Goal: Task Accomplishment & Management: Use online tool/utility

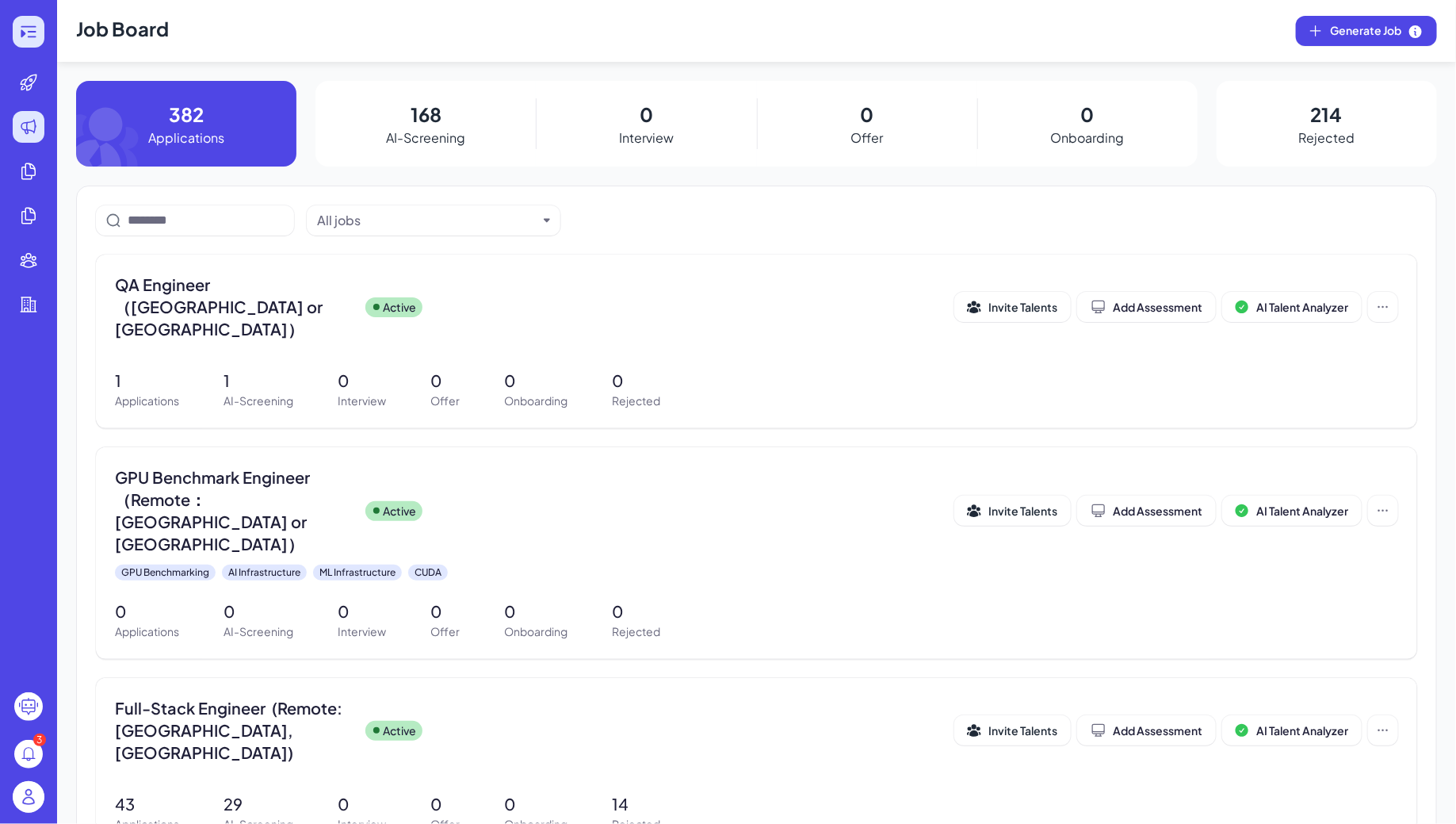
click at [28, 39] on icon at bounding box center [28, 31] width 19 height 19
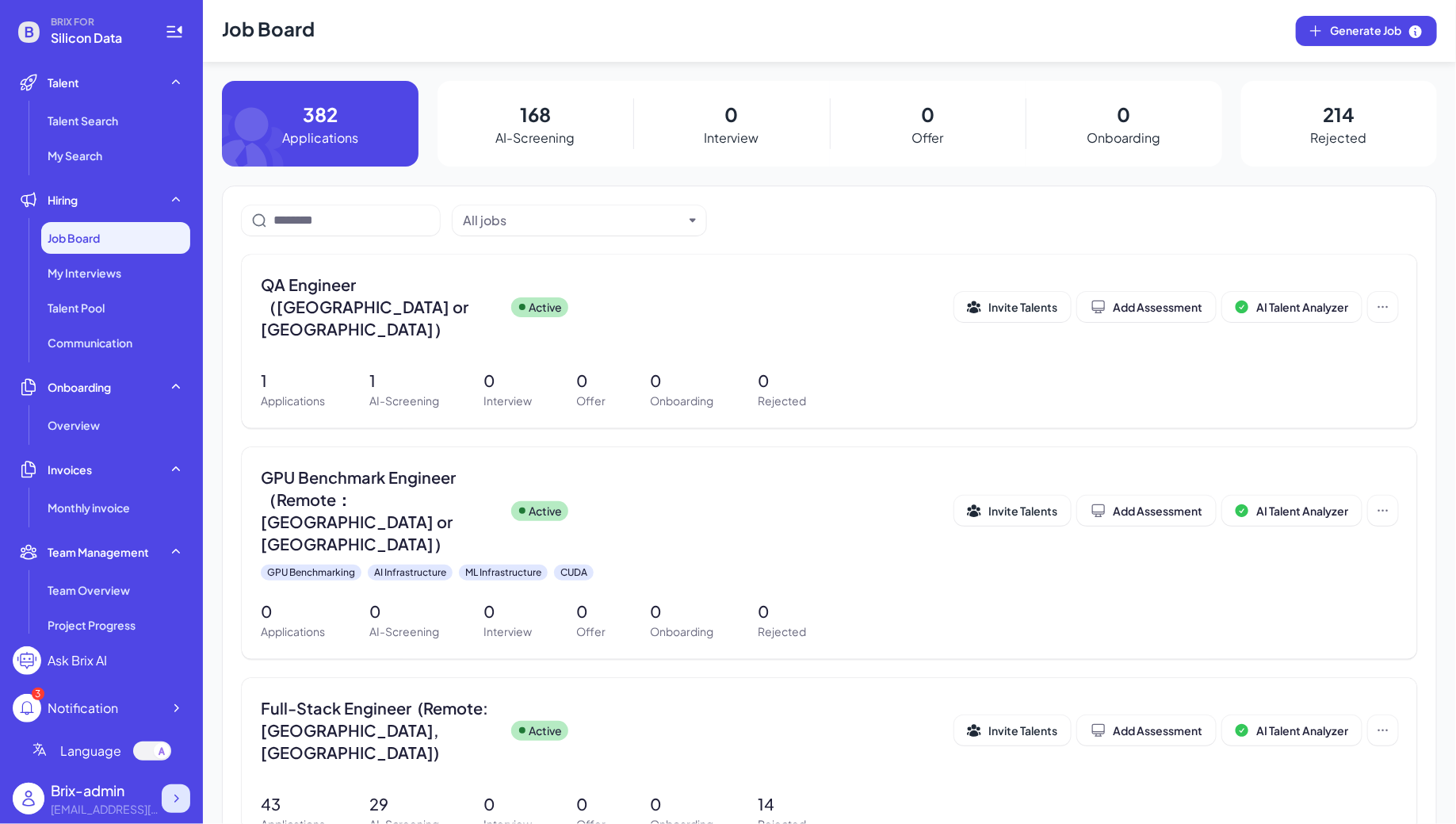
click at [175, 795] on icon at bounding box center [176, 798] width 5 height 8
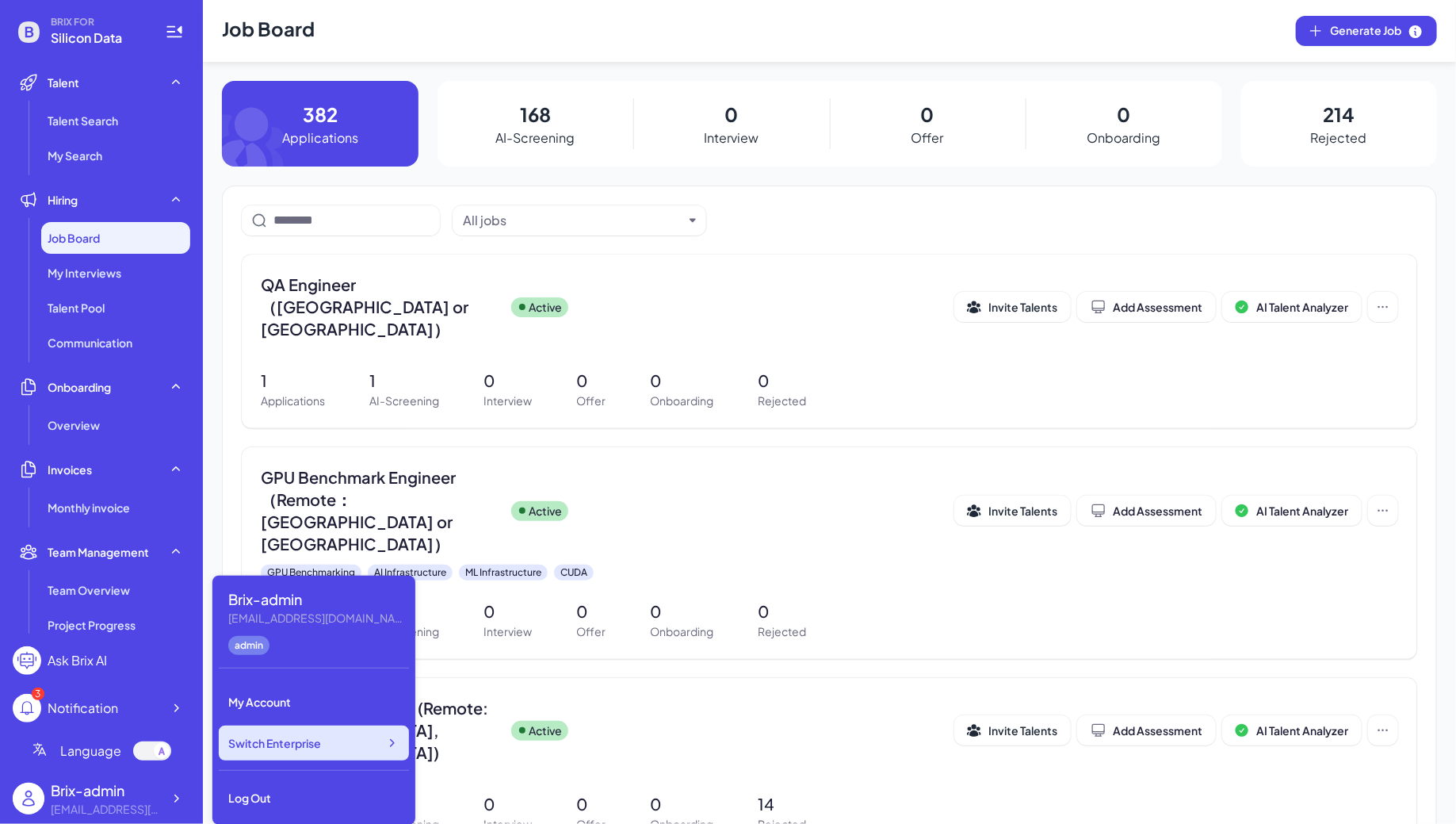
click at [307, 752] on div "Switch Enterprise" at bounding box center [314, 742] width 190 height 35
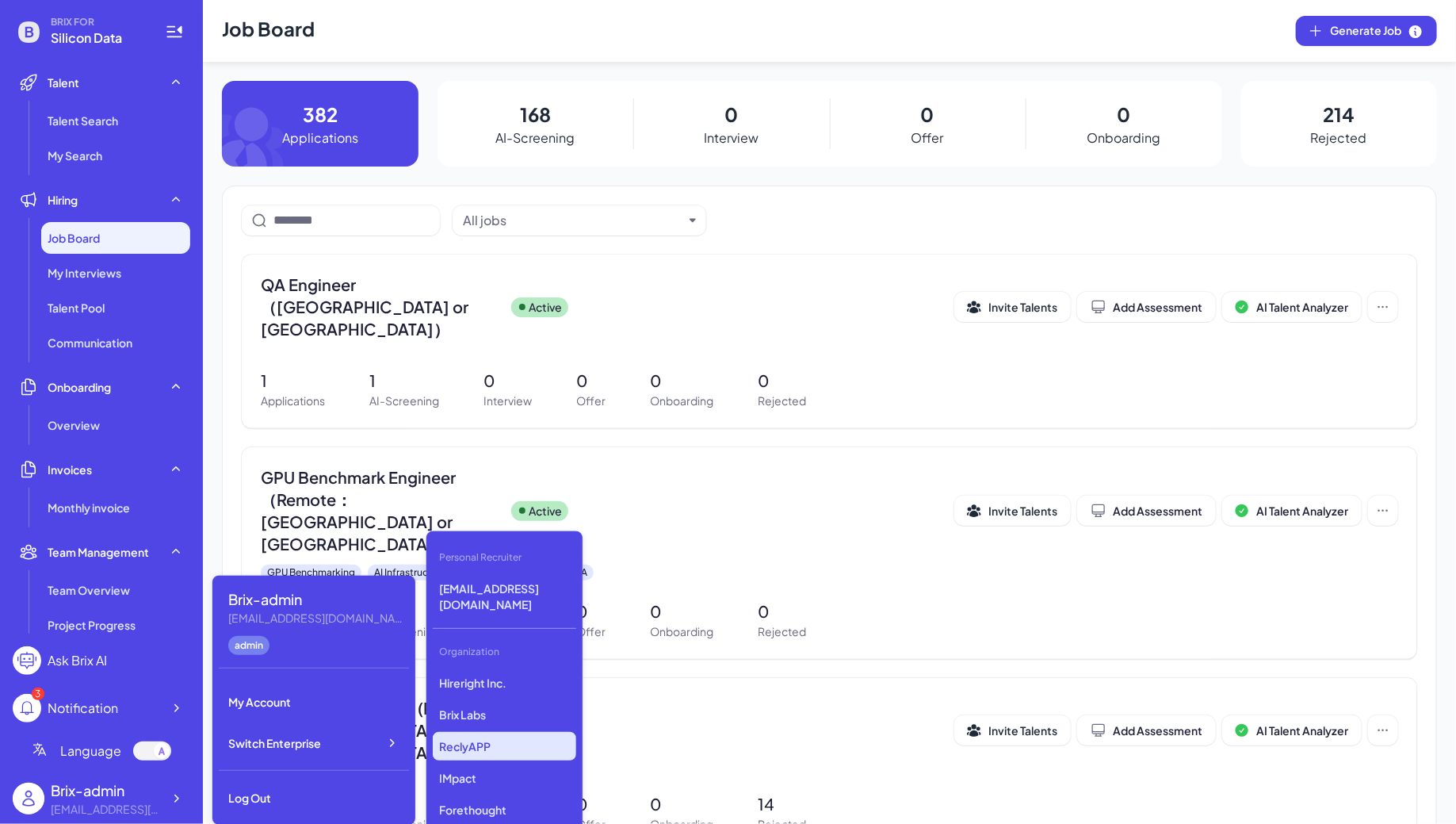
scroll to position [2756, 0]
click at [482, 734] on p "Reverie AI" at bounding box center [504, 748] width 143 height 29
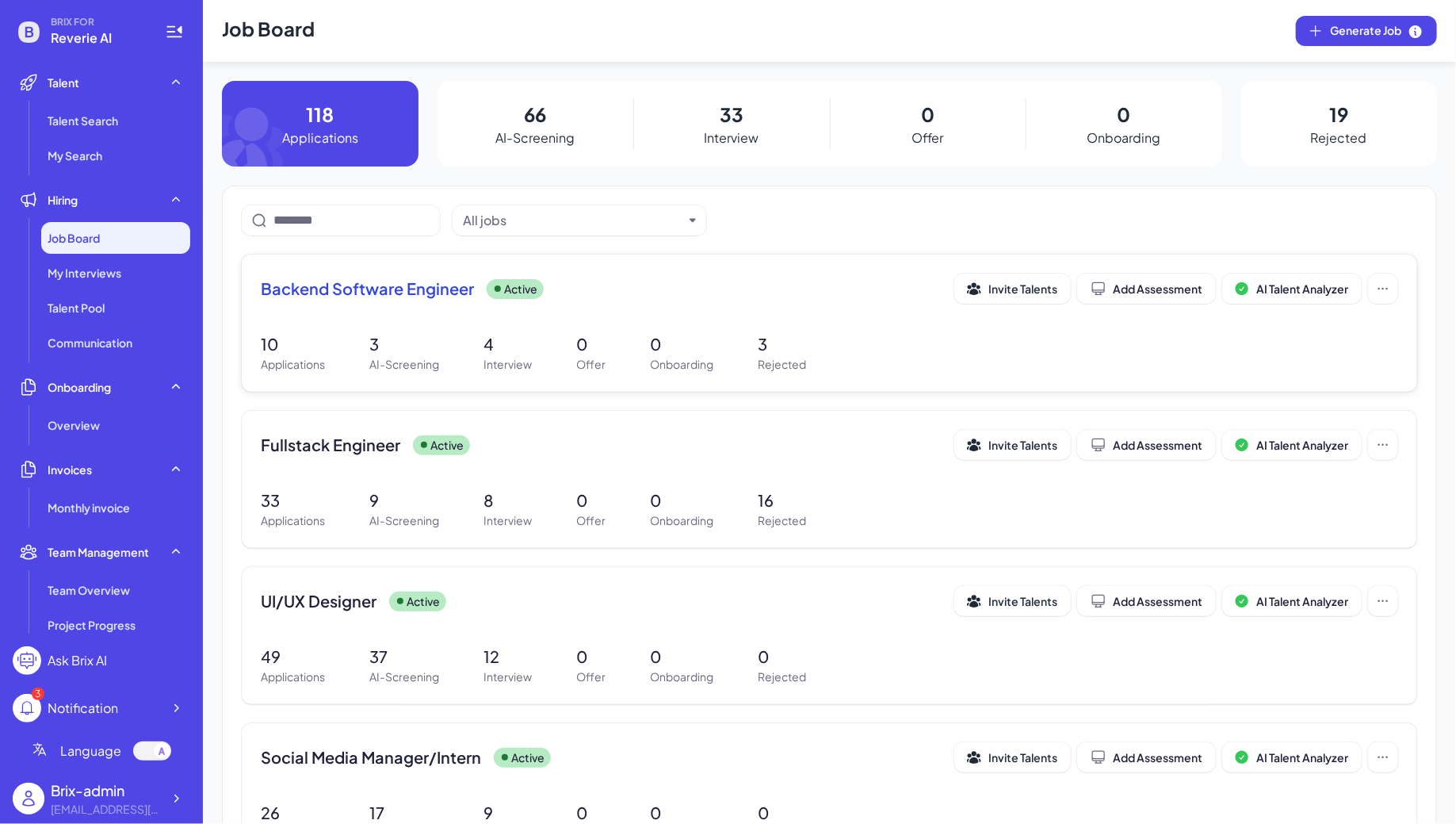
click at [409, 316] on div "Backend Software Engineer Active Invite Talents Add Assessment AI Talent Analyz…" at bounding box center [830, 322] width 1176 height 137
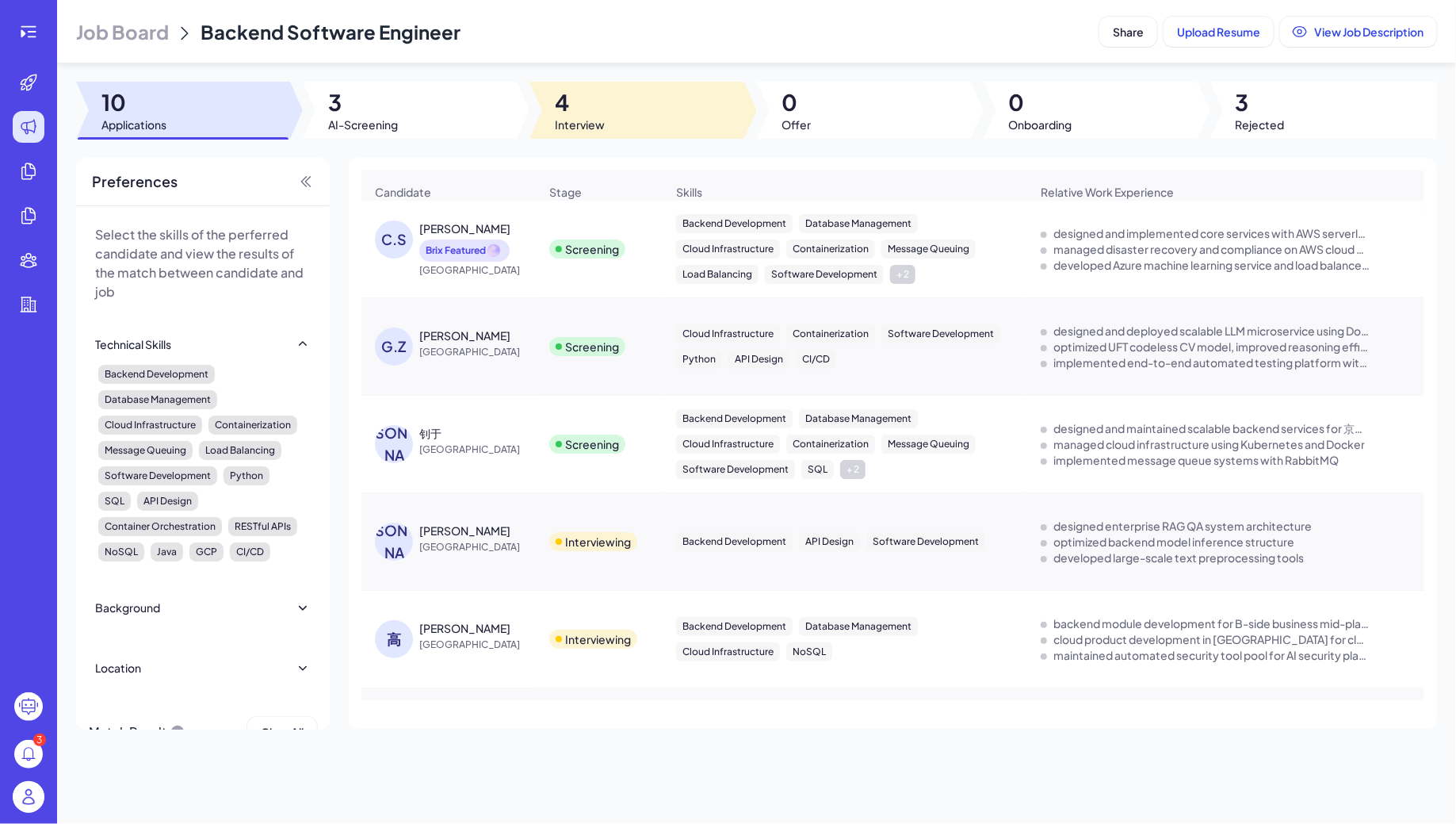
click at [580, 95] on span "4" at bounding box center [580, 102] width 50 height 29
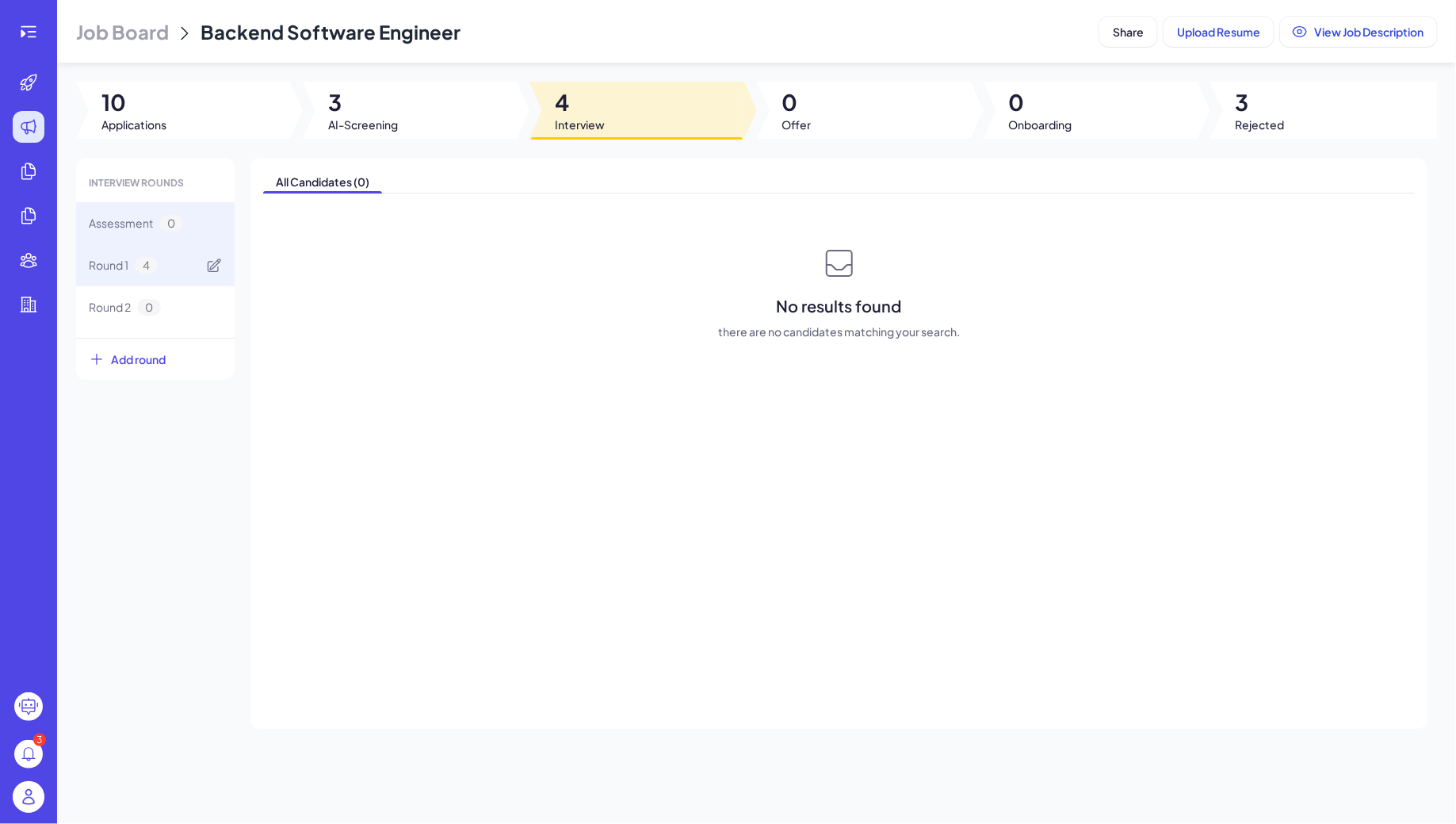
click at [176, 273] on div "Round 1 4" at bounding box center [155, 265] width 159 height 42
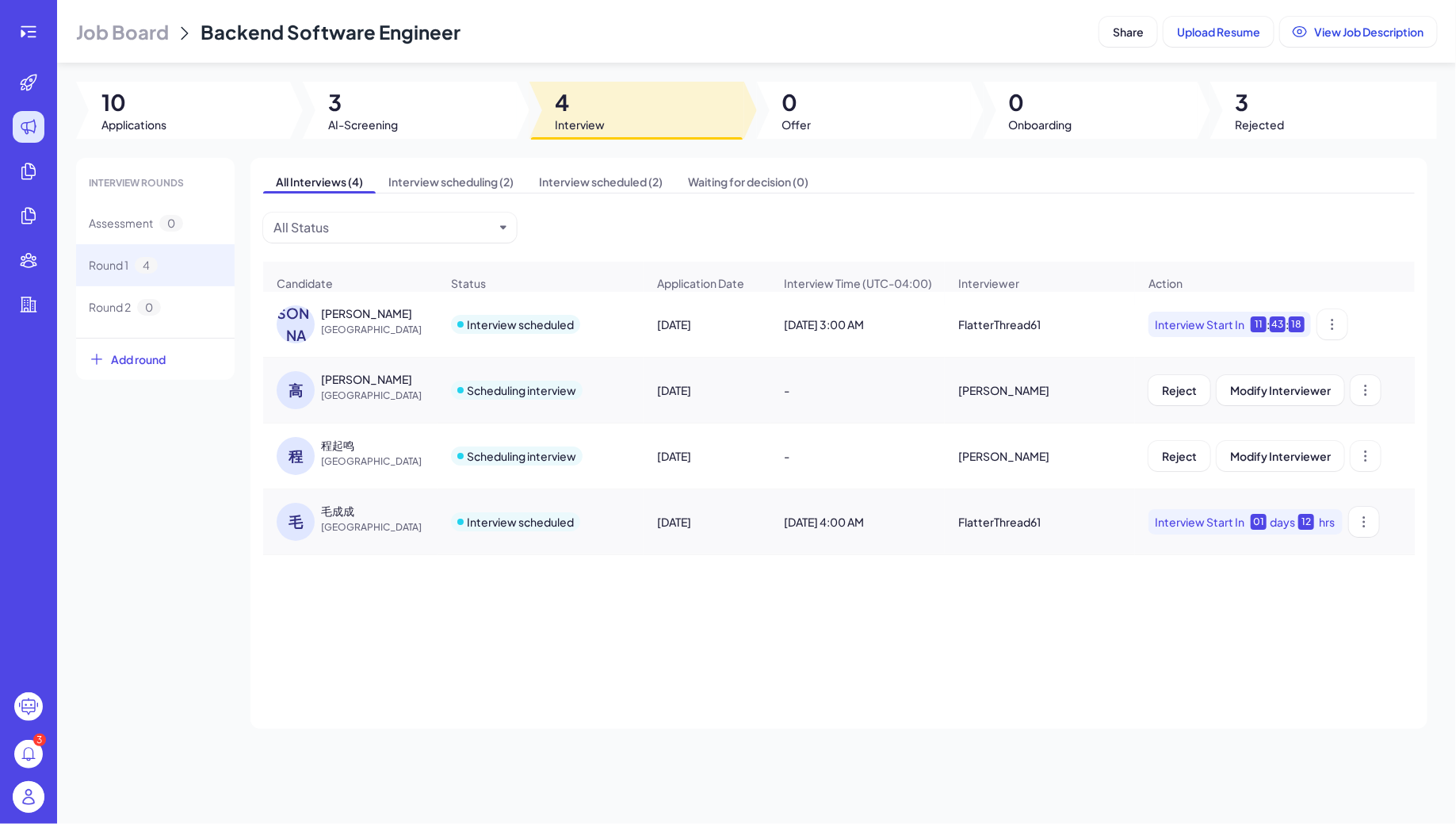
click at [338, 524] on span "China" at bounding box center [380, 527] width 119 height 16
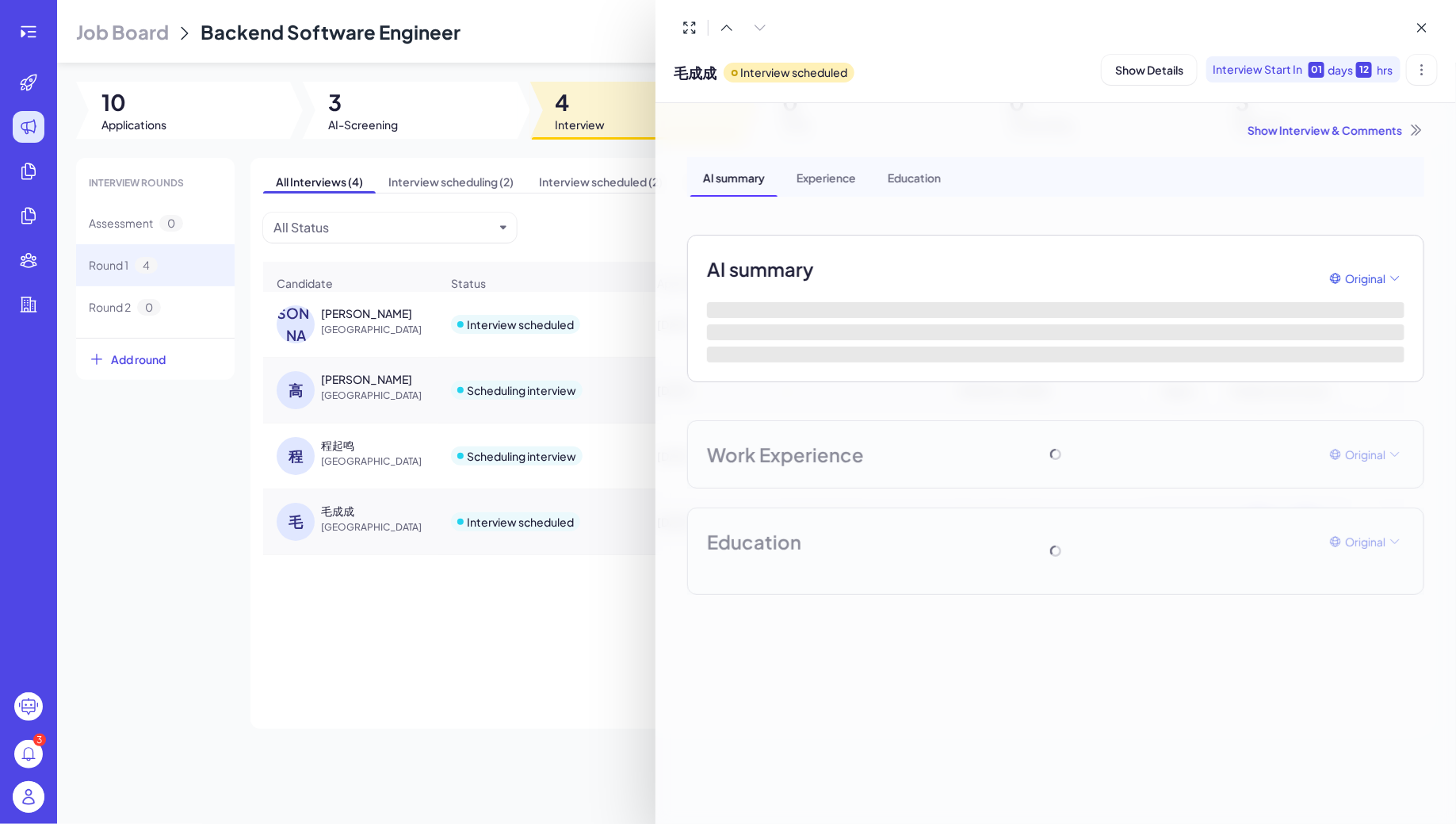
click at [175, 127] on div at bounding box center [728, 412] width 1456 height 824
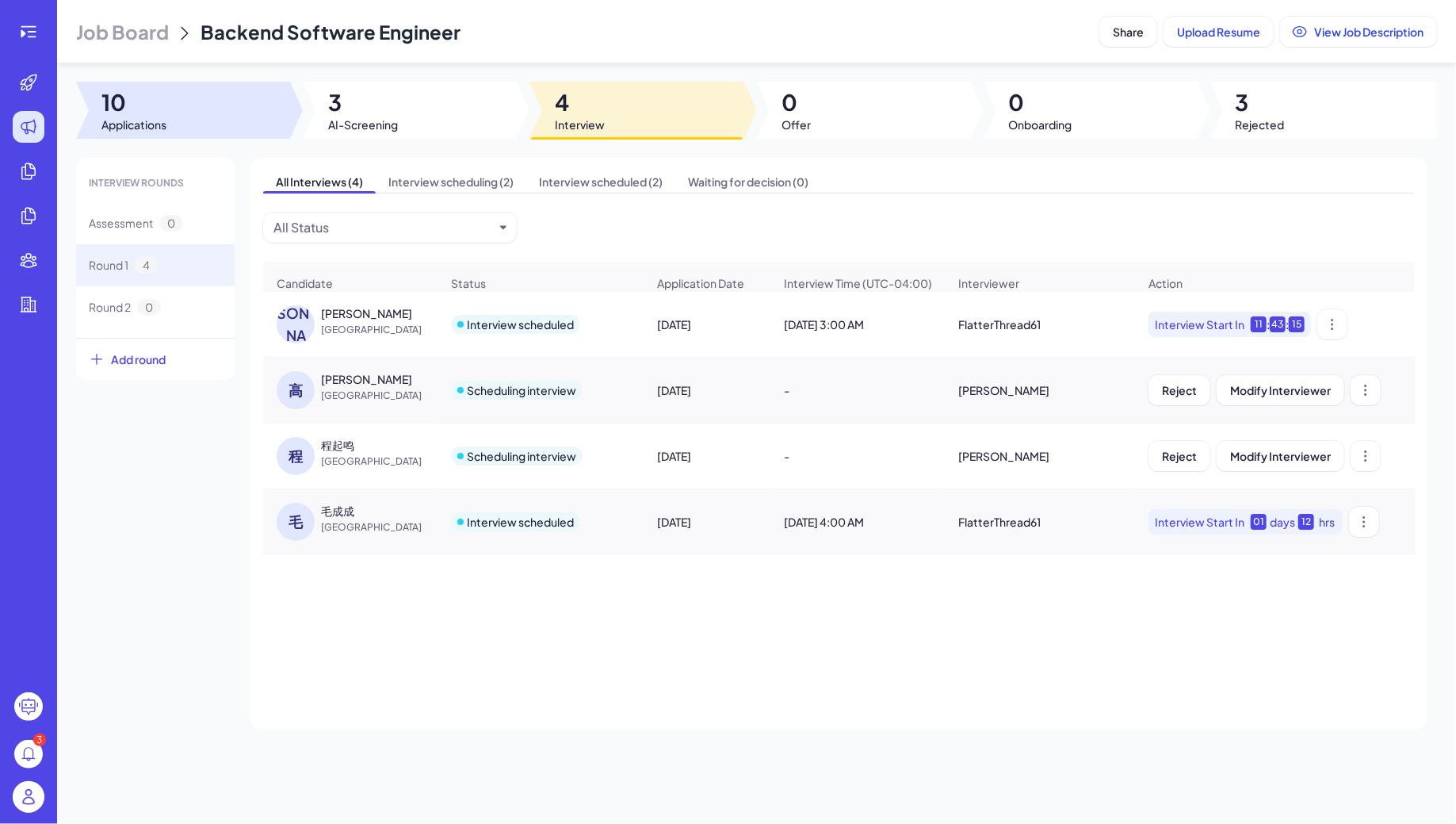
click at [207, 120] on div at bounding box center [183, 110] width 214 height 57
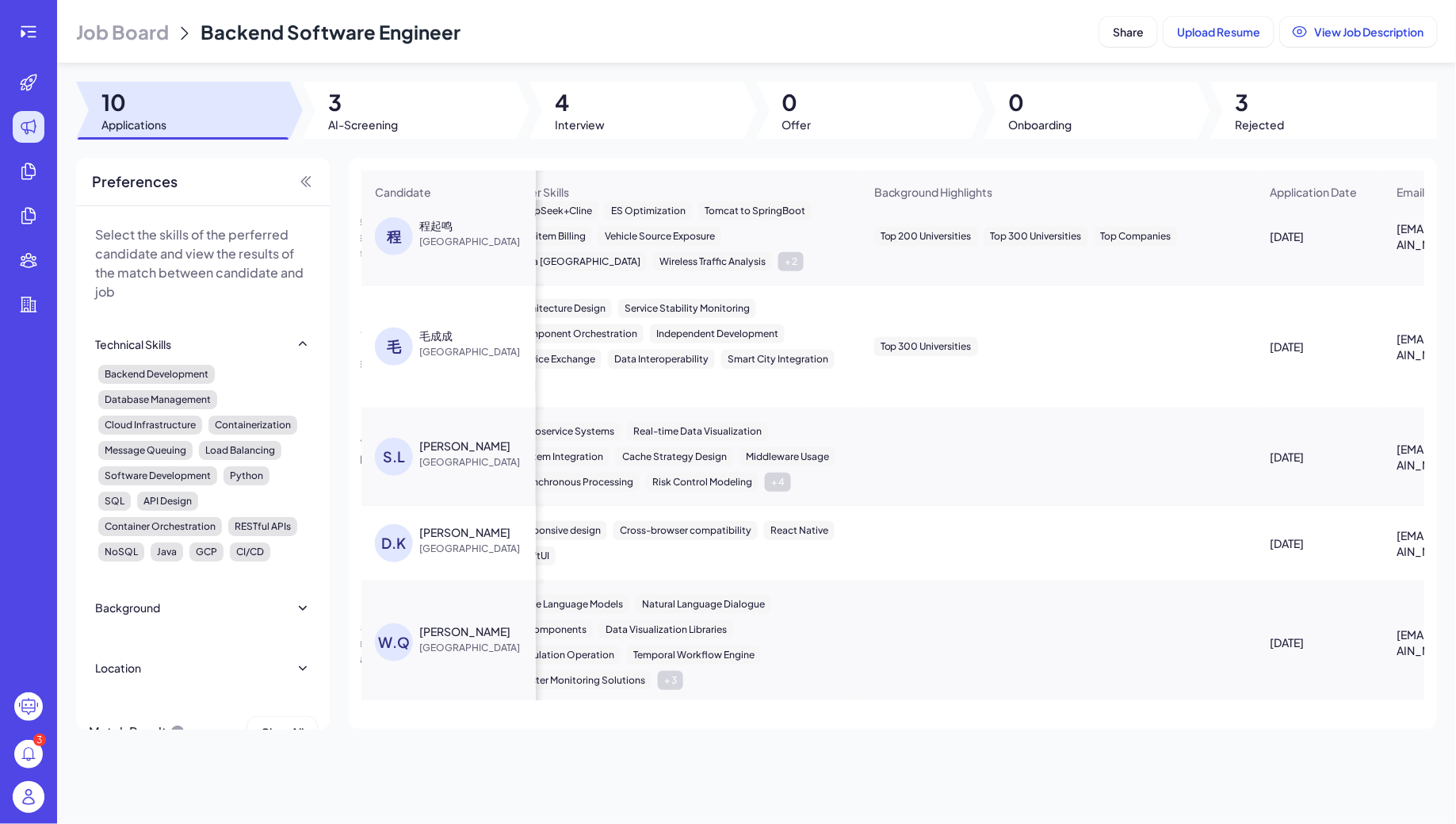
scroll to position [0, 1045]
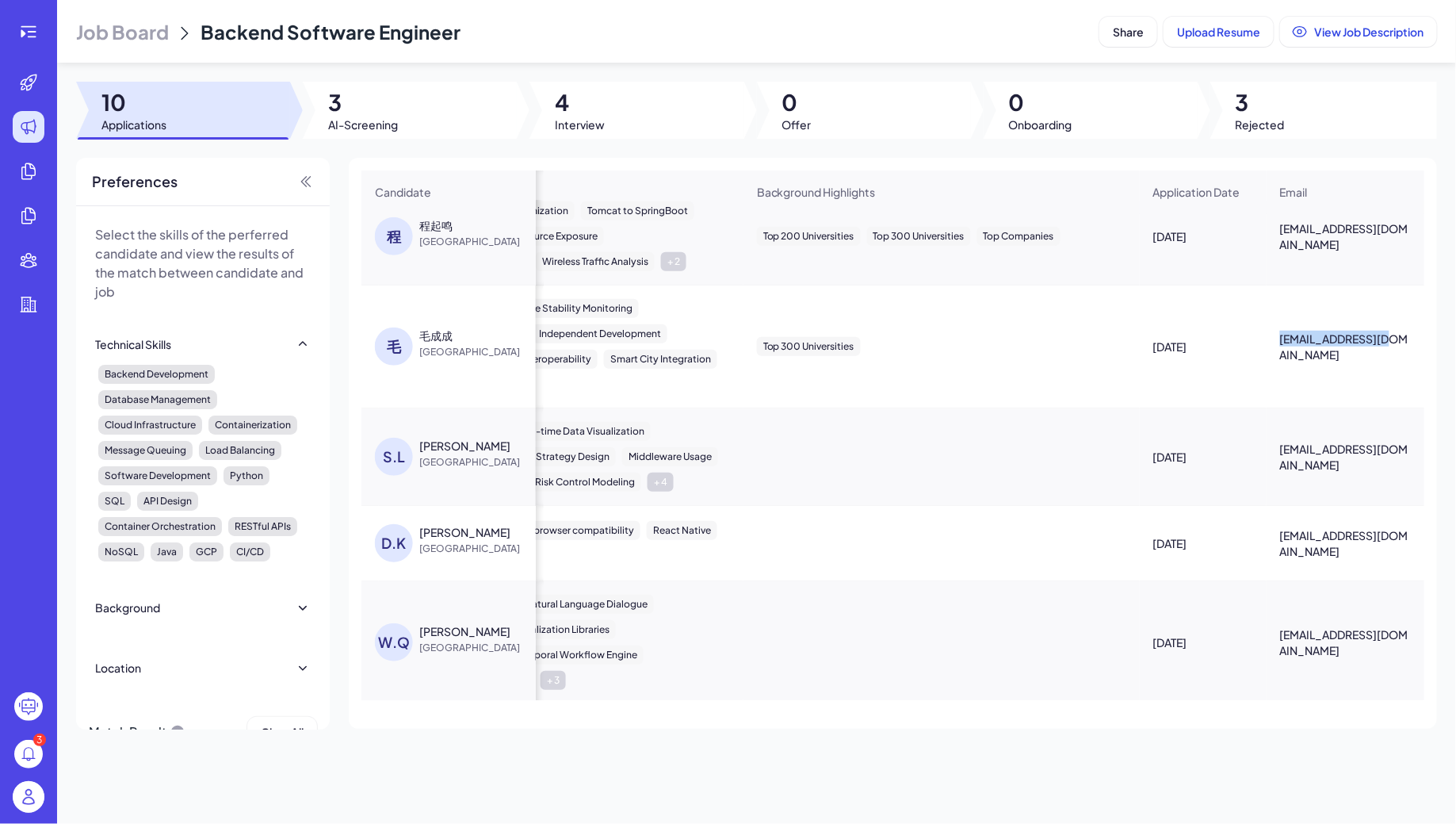
drag, startPoint x: 1276, startPoint y: 348, endPoint x: 1397, endPoint y: 348, distance: 121.3
click at [1397, 348] on div "mcc199210@163.com" at bounding box center [1345, 346] width 157 height 57
copy span "mcc199210@163.com"
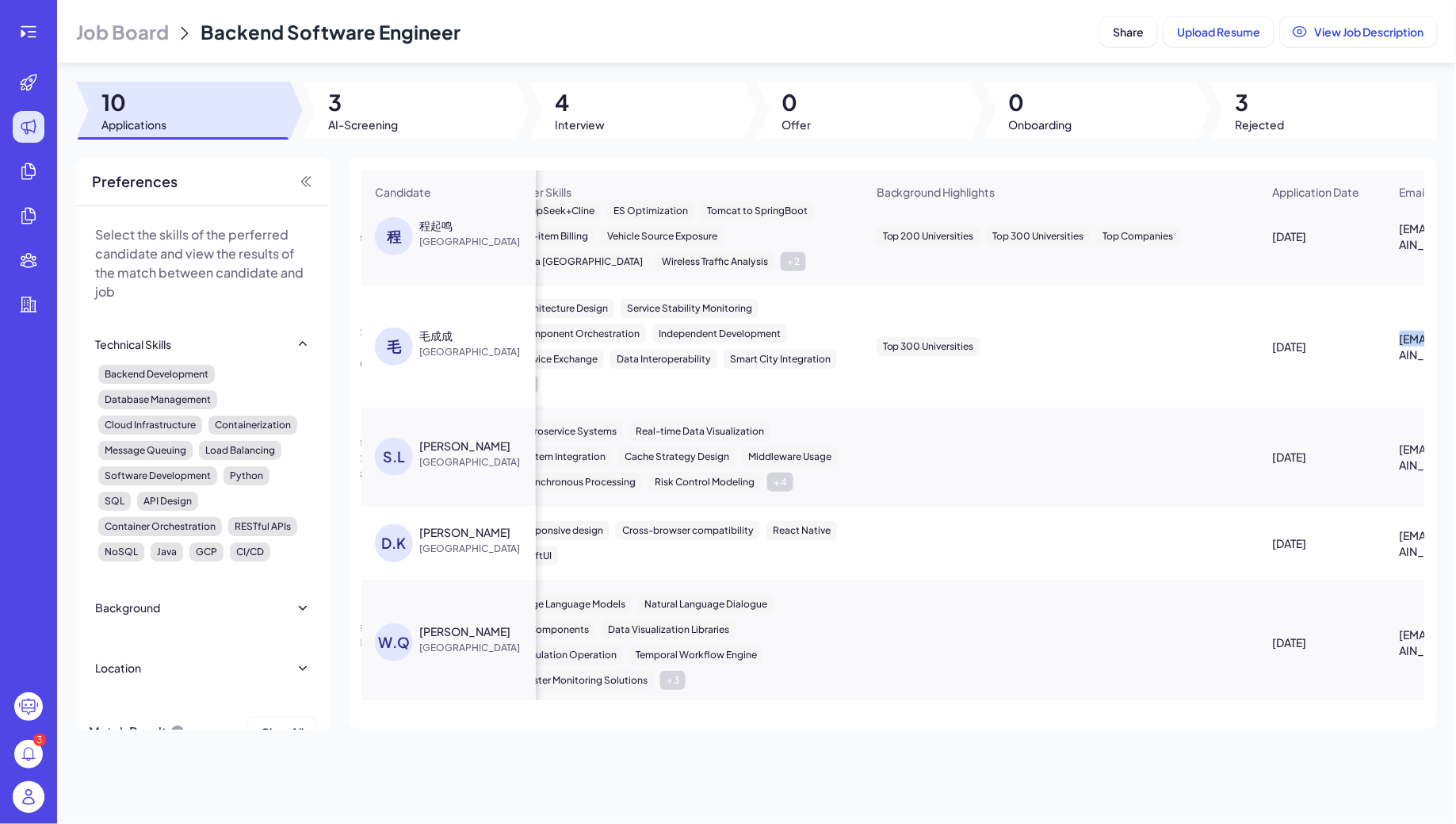
scroll to position [0, 908]
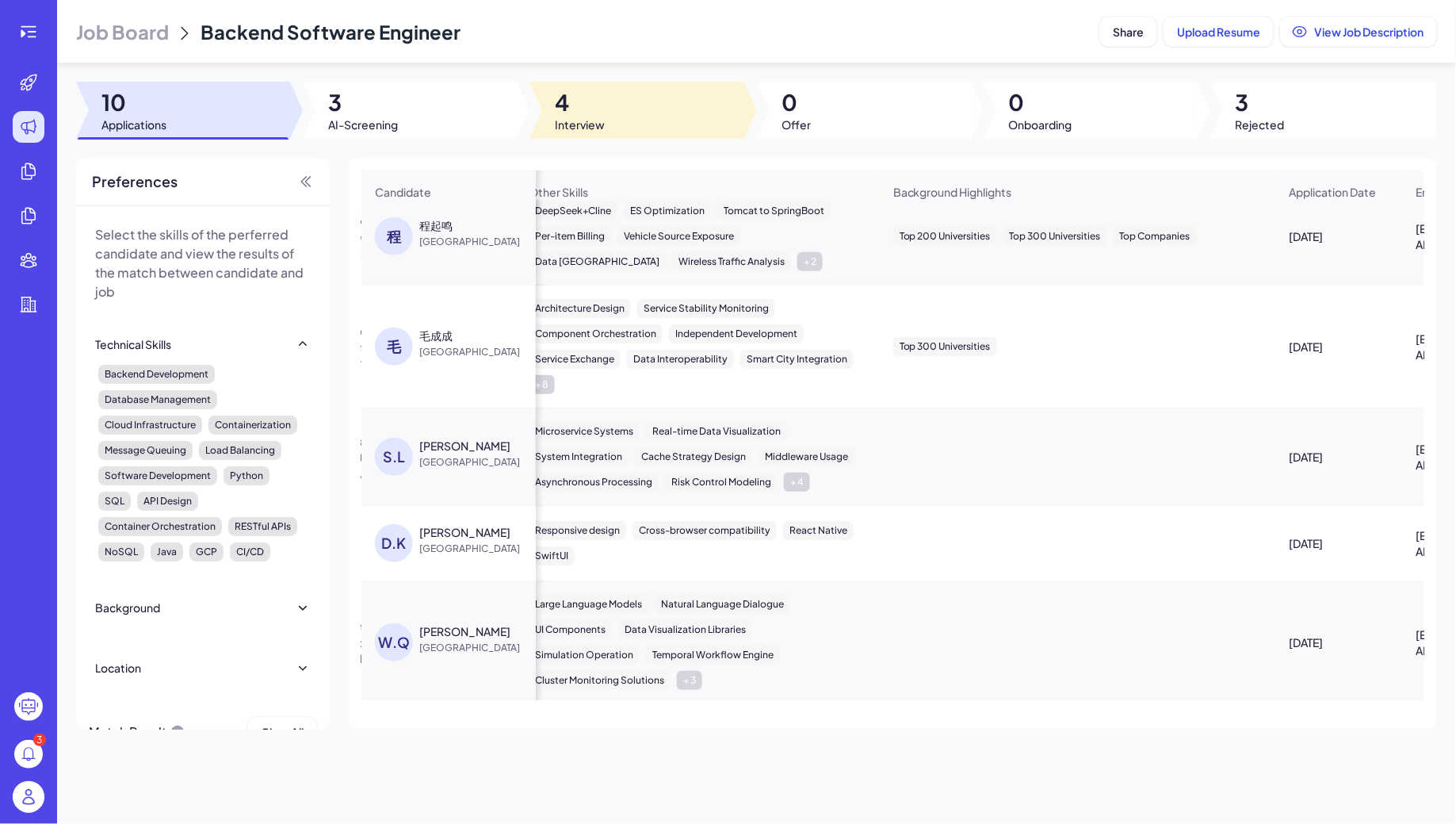
click at [629, 107] on div at bounding box center [636, 110] width 214 height 57
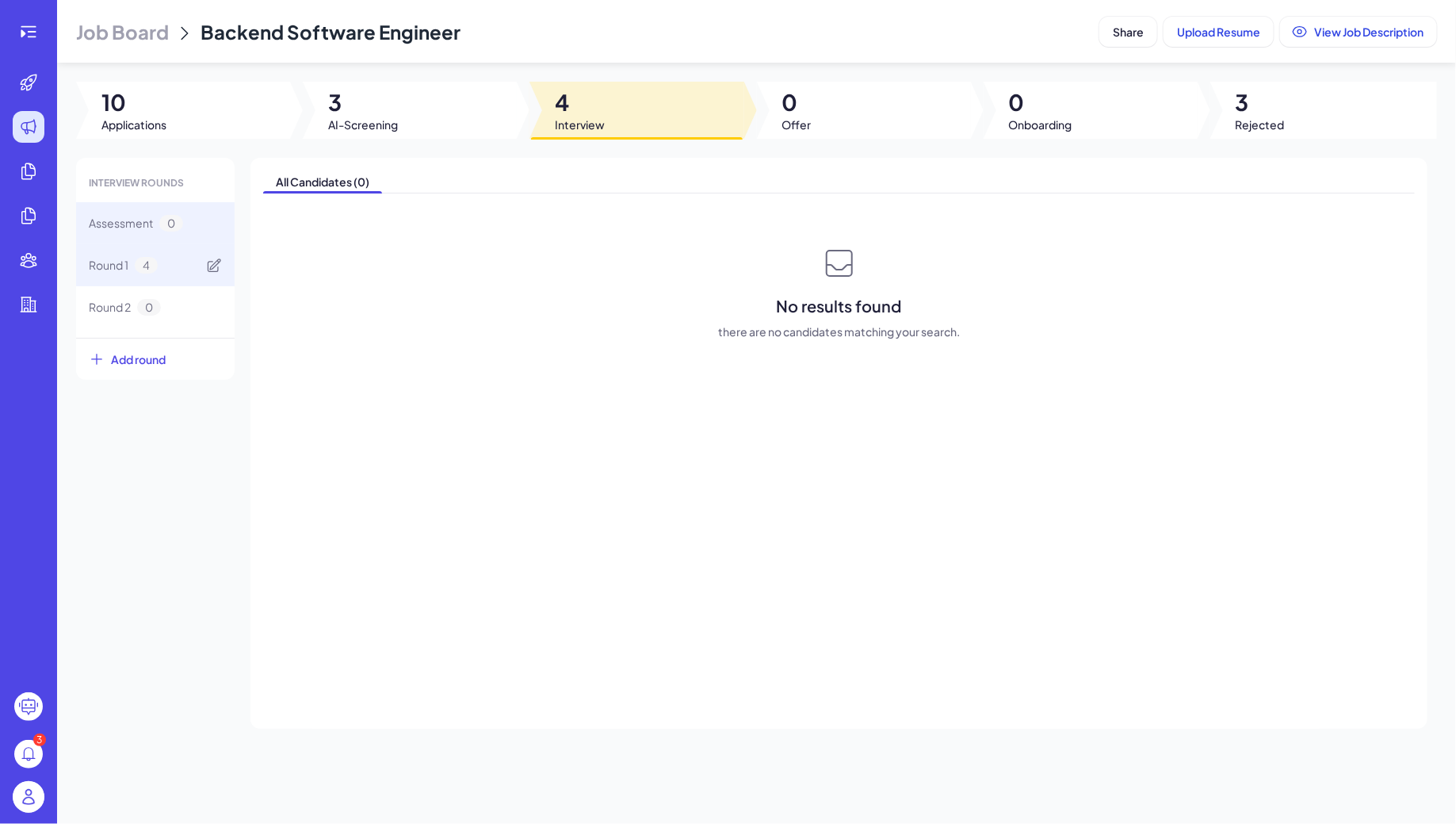
click at [136, 261] on span "4" at bounding box center [146, 265] width 23 height 17
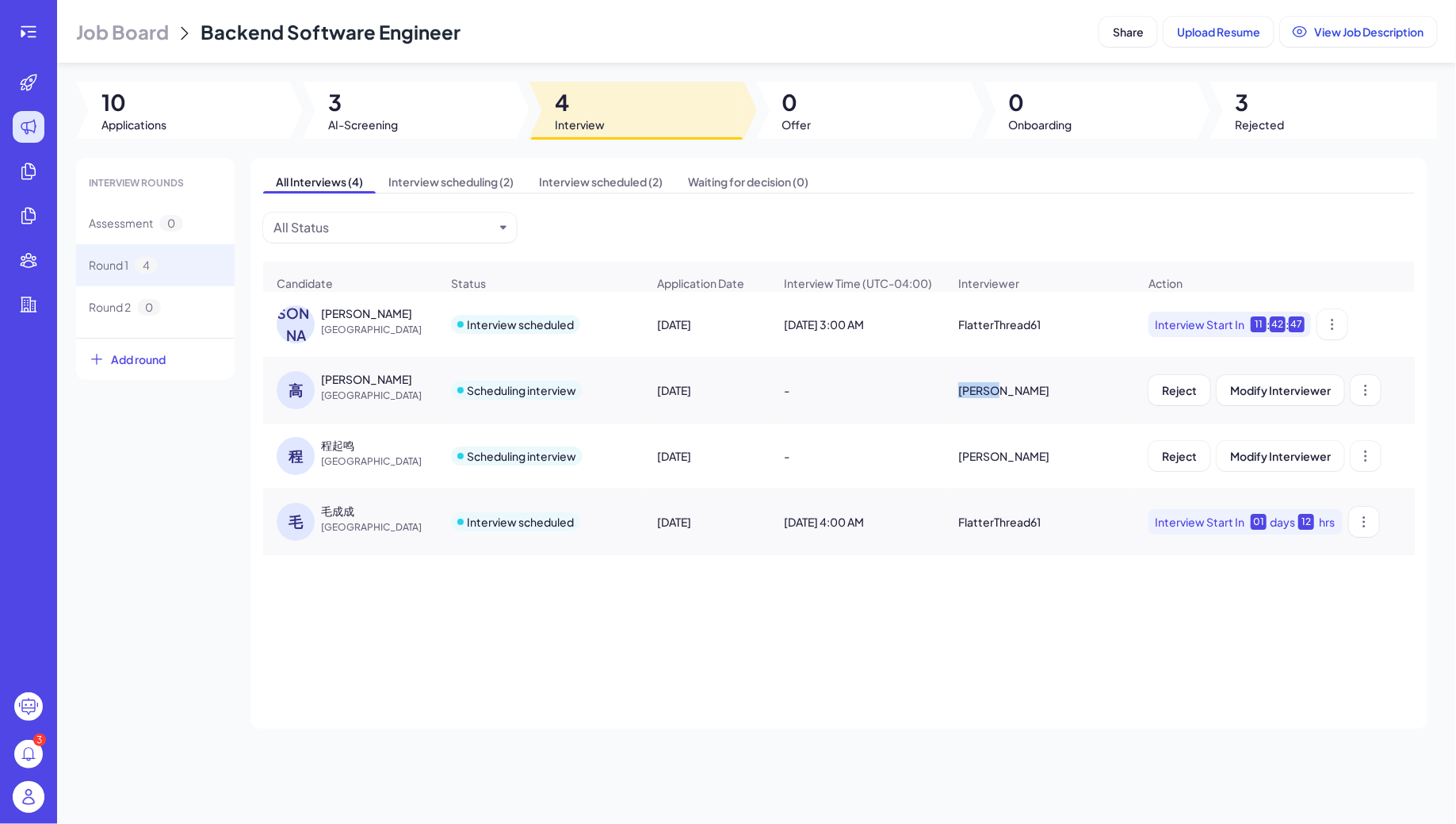
drag, startPoint x: 958, startPoint y: 389, endPoint x: 991, endPoint y: 388, distance: 33.3
click at [991, 389] on div "Jie Gu" at bounding box center [1040, 390] width 189 height 44
copy div "Jie Gu"
drag, startPoint x: 958, startPoint y: 453, endPoint x: 995, endPoint y: 452, distance: 36.5
click at [995, 453] on div "Brad" at bounding box center [1040, 456] width 189 height 44
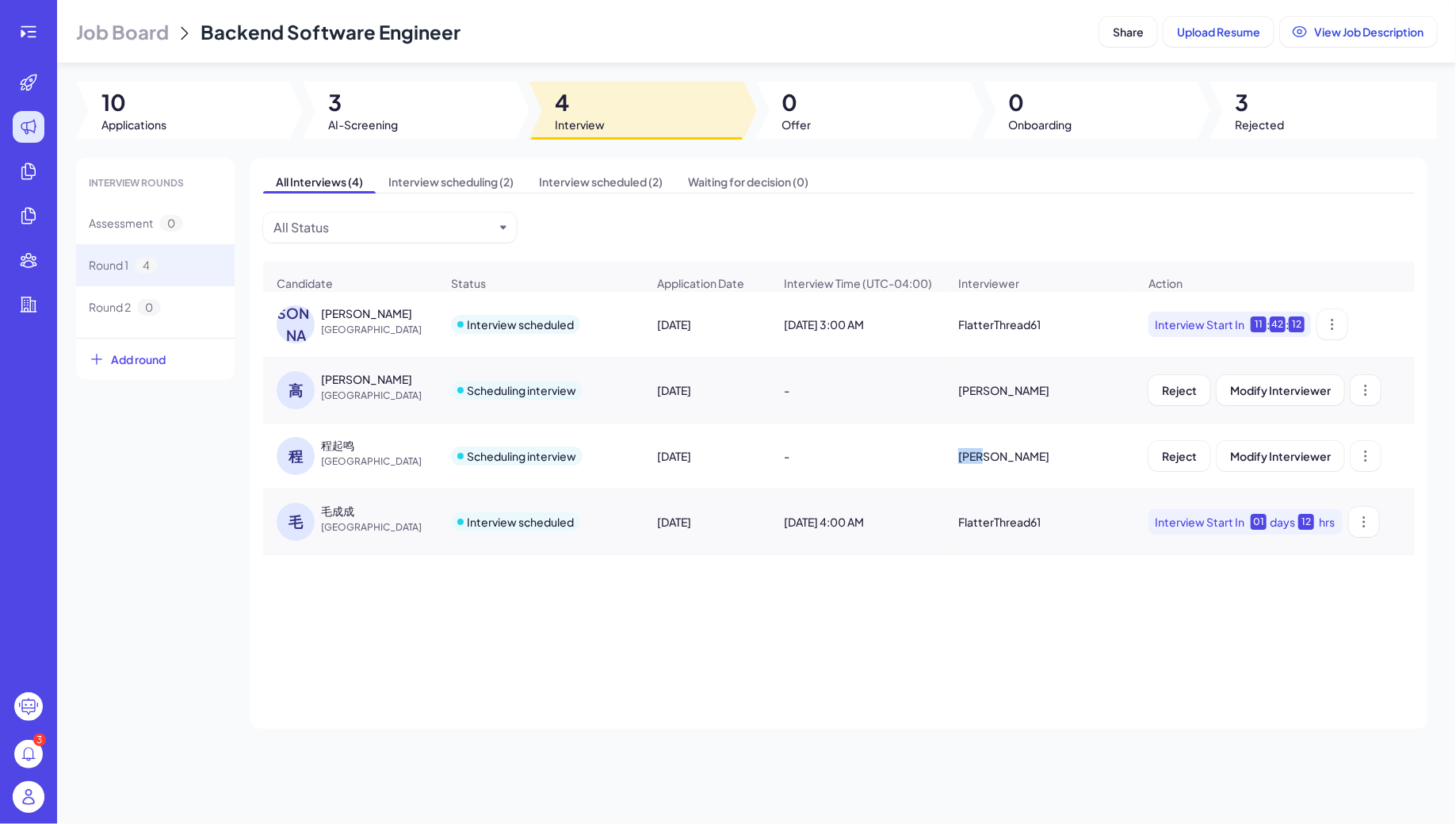
copy div "Brad"
click at [677, 373] on div "Oct 11, 2025" at bounding box center [706, 390] width 125 height 44
